Goal: Navigation & Orientation: Find specific page/section

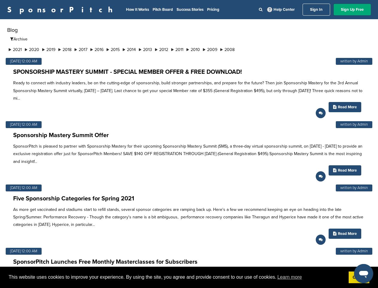
click at [189, 144] on p "SponsorPitch is pleased to partner with Sponsorship Mastery for their upcoming …" at bounding box center [189, 153] width 352 height 23
click at [189, 277] on span "This website uses cookies to improve your experience. By using the site, you ag…" at bounding box center [176, 276] width 335 height 9
click at [16, 49] on li "2021" at bounding box center [15, 49] width 16 height 6
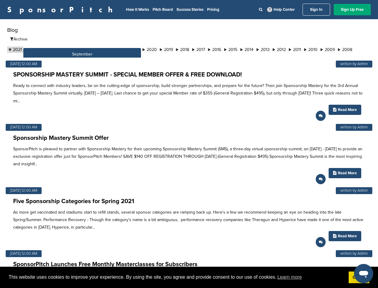
click at [33, 49] on button "September" at bounding box center [82, 54] width 118 height 12
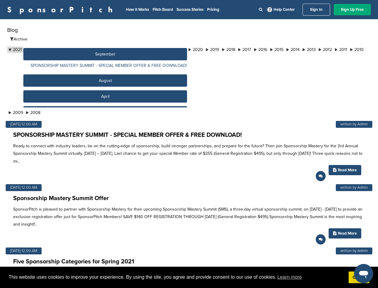
click at [51, 49] on button "September" at bounding box center [105, 54] width 164 height 12
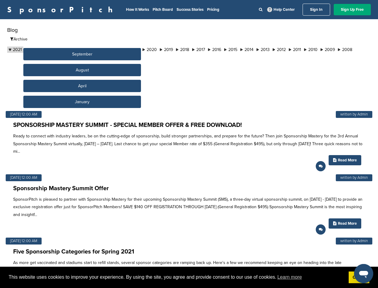
click at [68, 49] on button "September" at bounding box center [82, 54] width 118 height 12
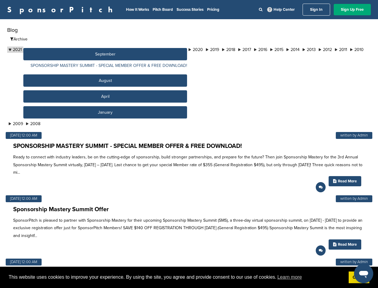
click at [85, 49] on button "September" at bounding box center [105, 54] width 164 height 12
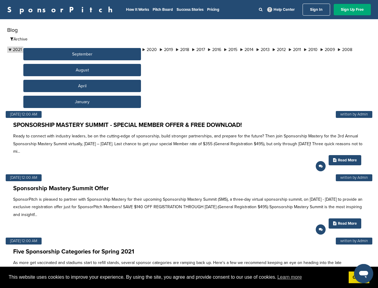
click at [102, 49] on button "September" at bounding box center [82, 54] width 118 height 12
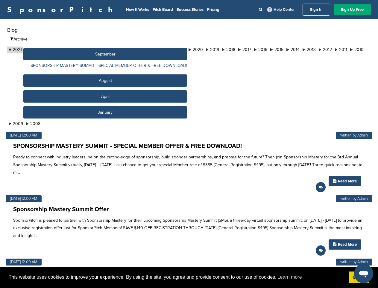
click at [120, 49] on button "September" at bounding box center [105, 54] width 164 height 12
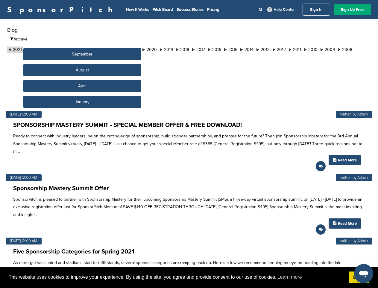
click at [137, 49] on button "September" at bounding box center [82, 54] width 118 height 12
